Goal: Information Seeking & Learning: Learn about a topic

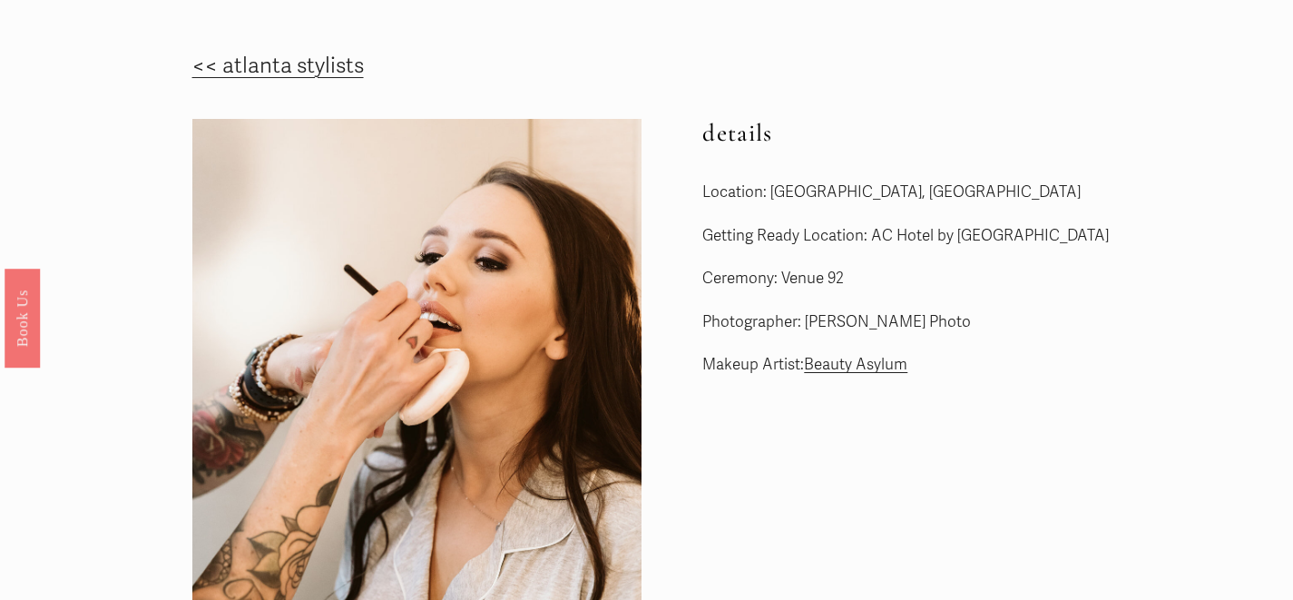
scroll to position [82, 0]
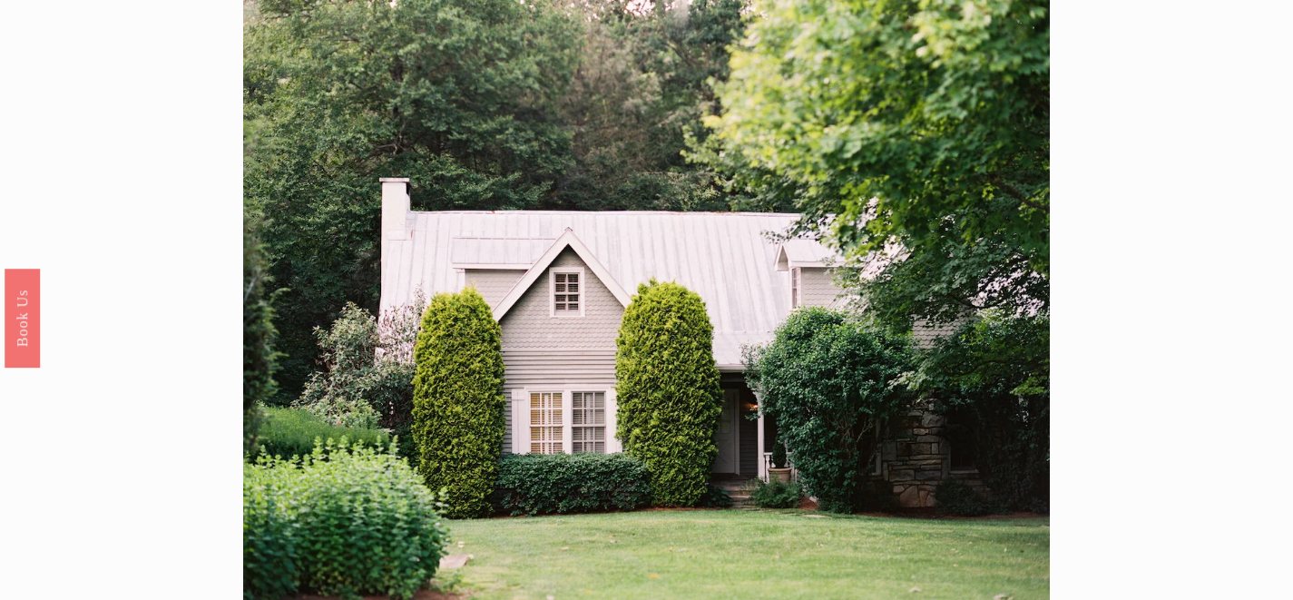
scroll to position [20, 0]
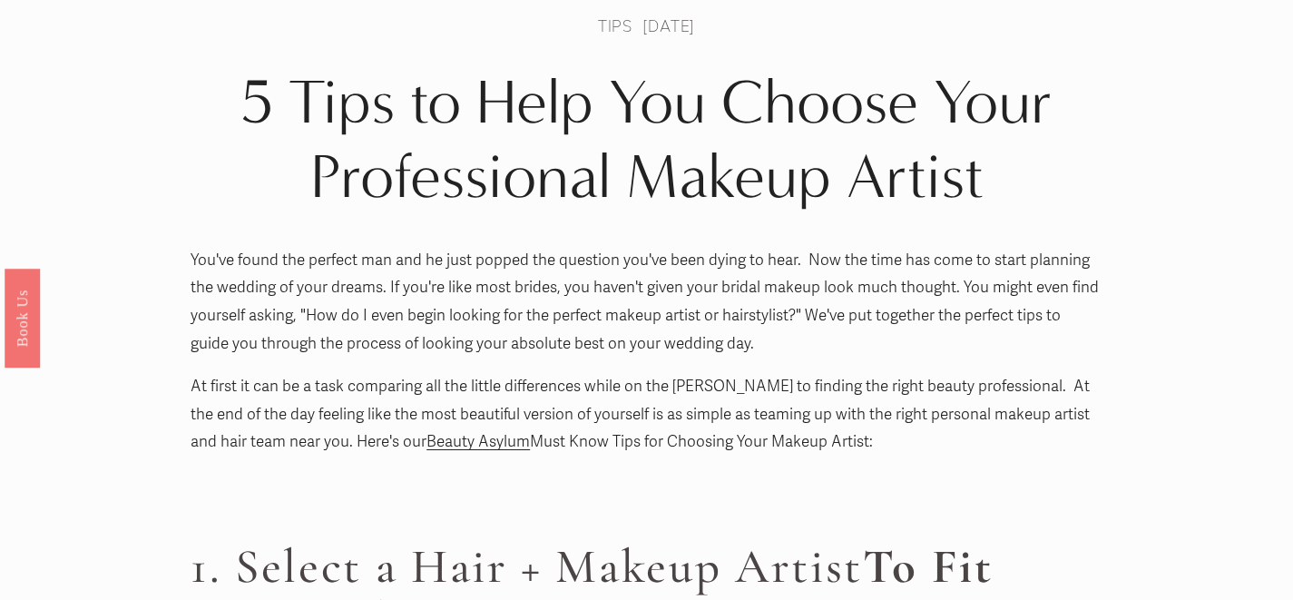
scroll to position [88, 0]
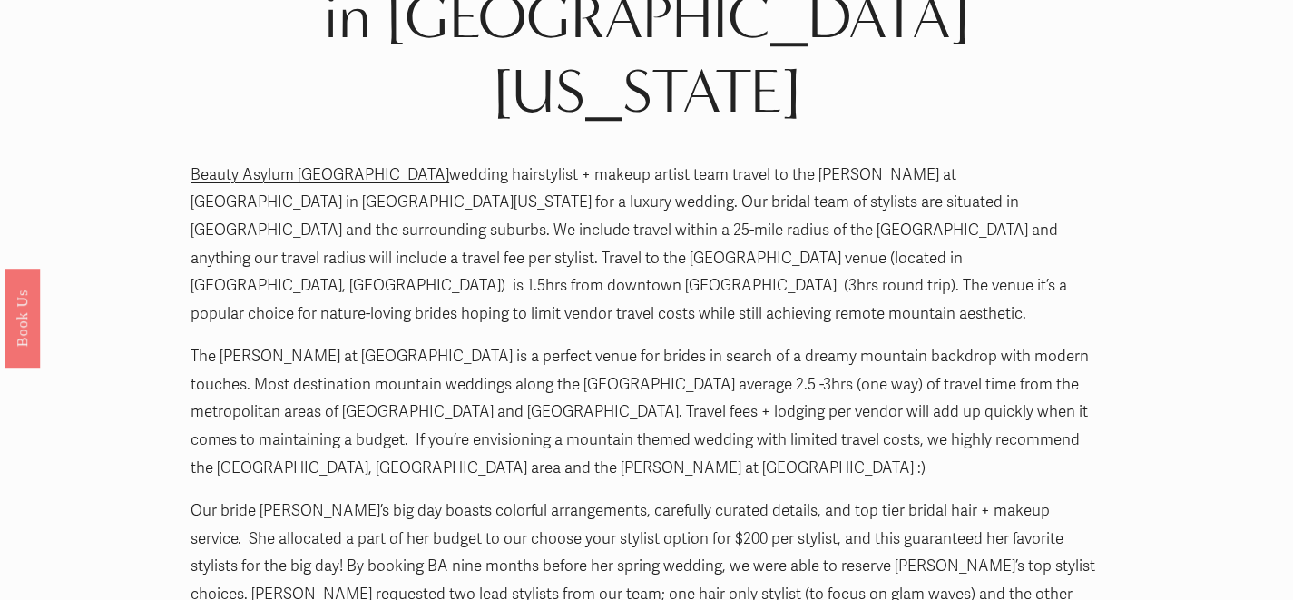
scroll to position [66, 0]
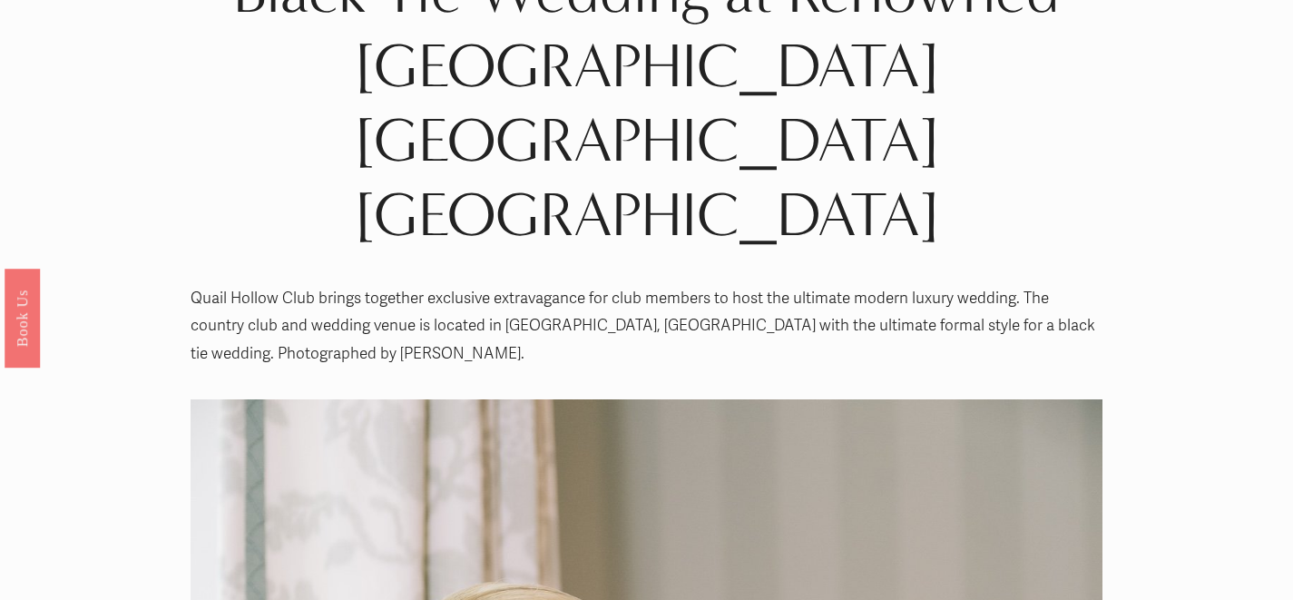
scroll to position [34, 0]
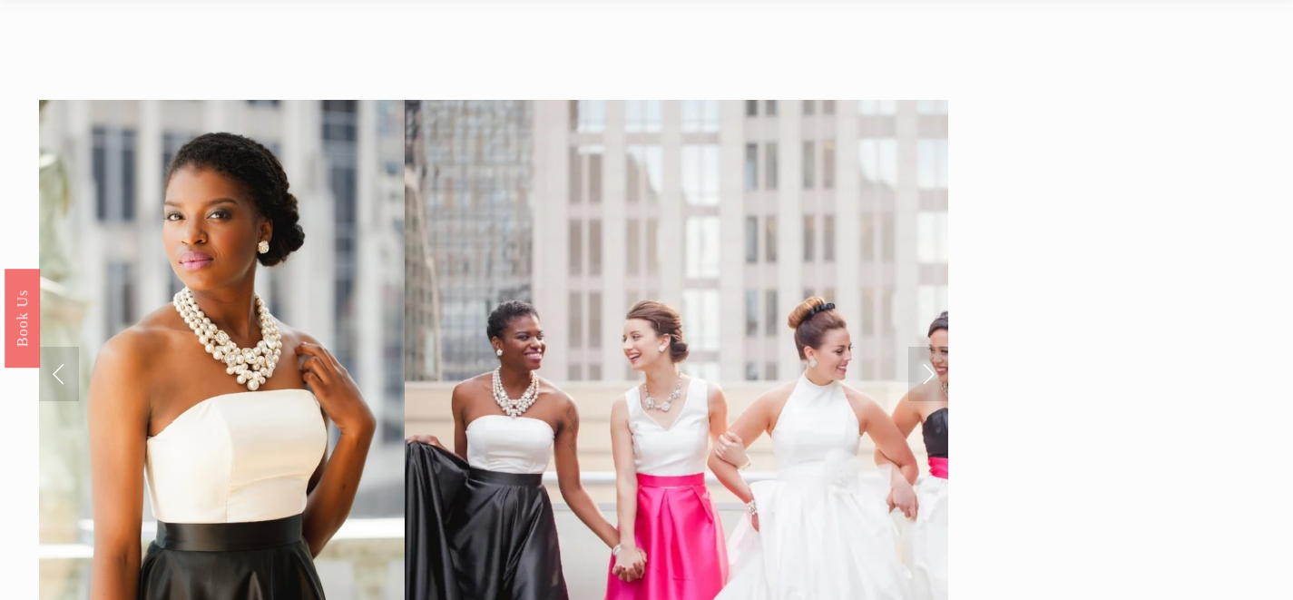
scroll to position [37, 0]
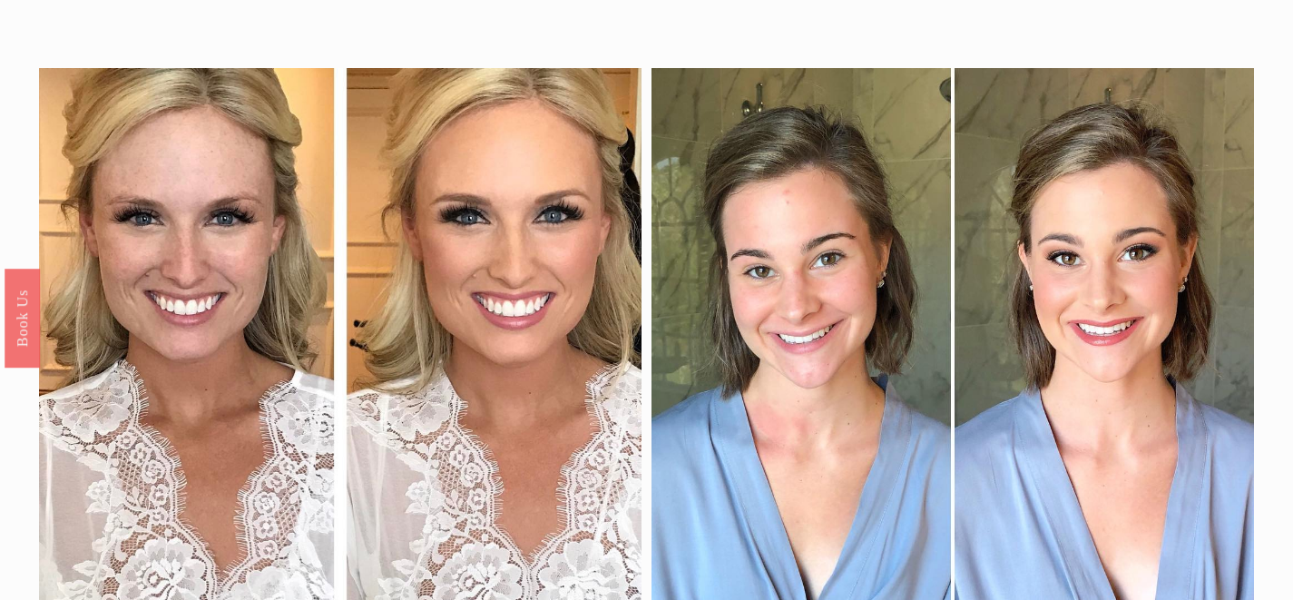
scroll to position [77, 0]
